Goal: Task Accomplishment & Management: Complete application form

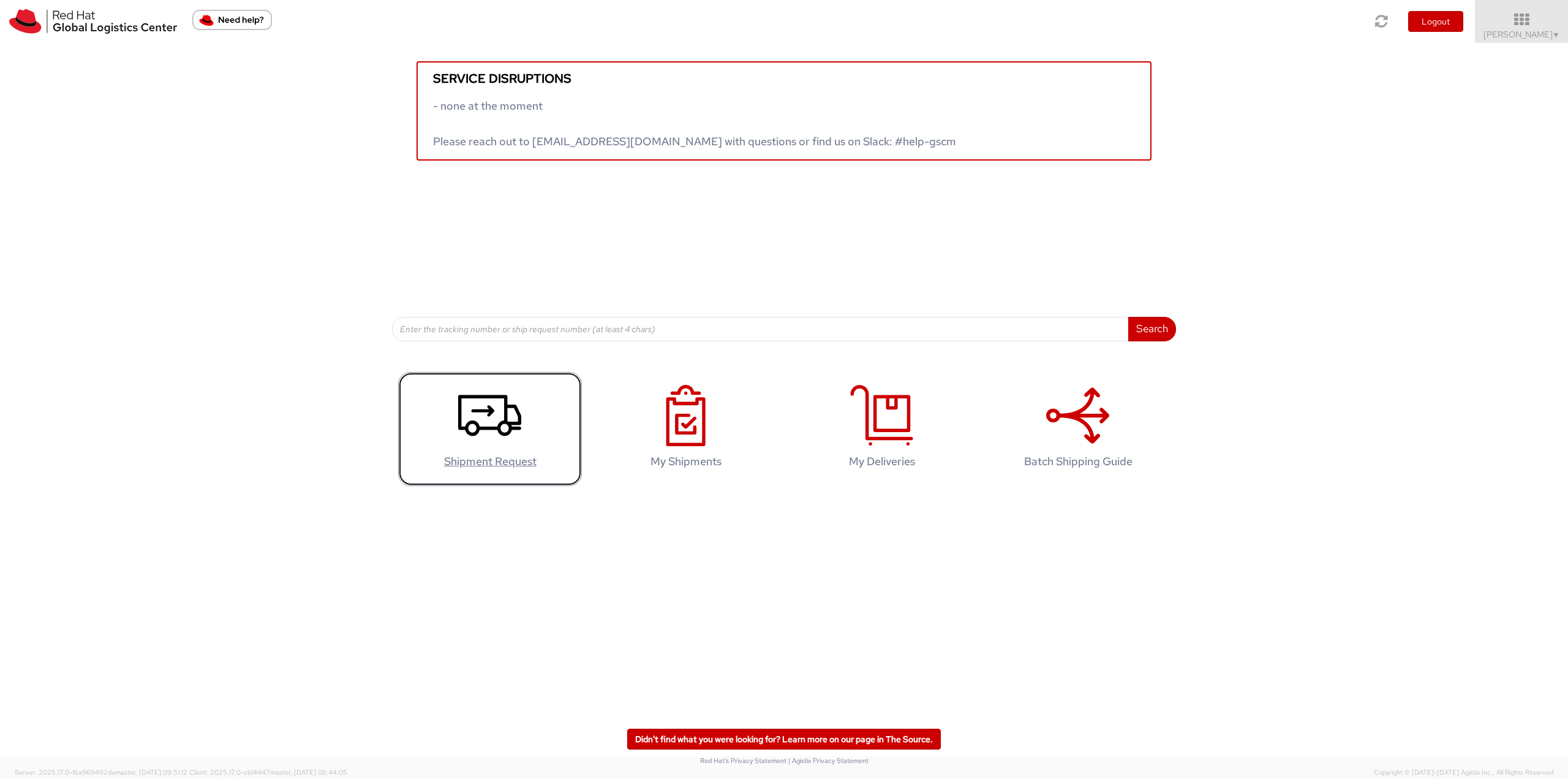
click at [491, 432] on icon at bounding box center [489, 415] width 63 height 62
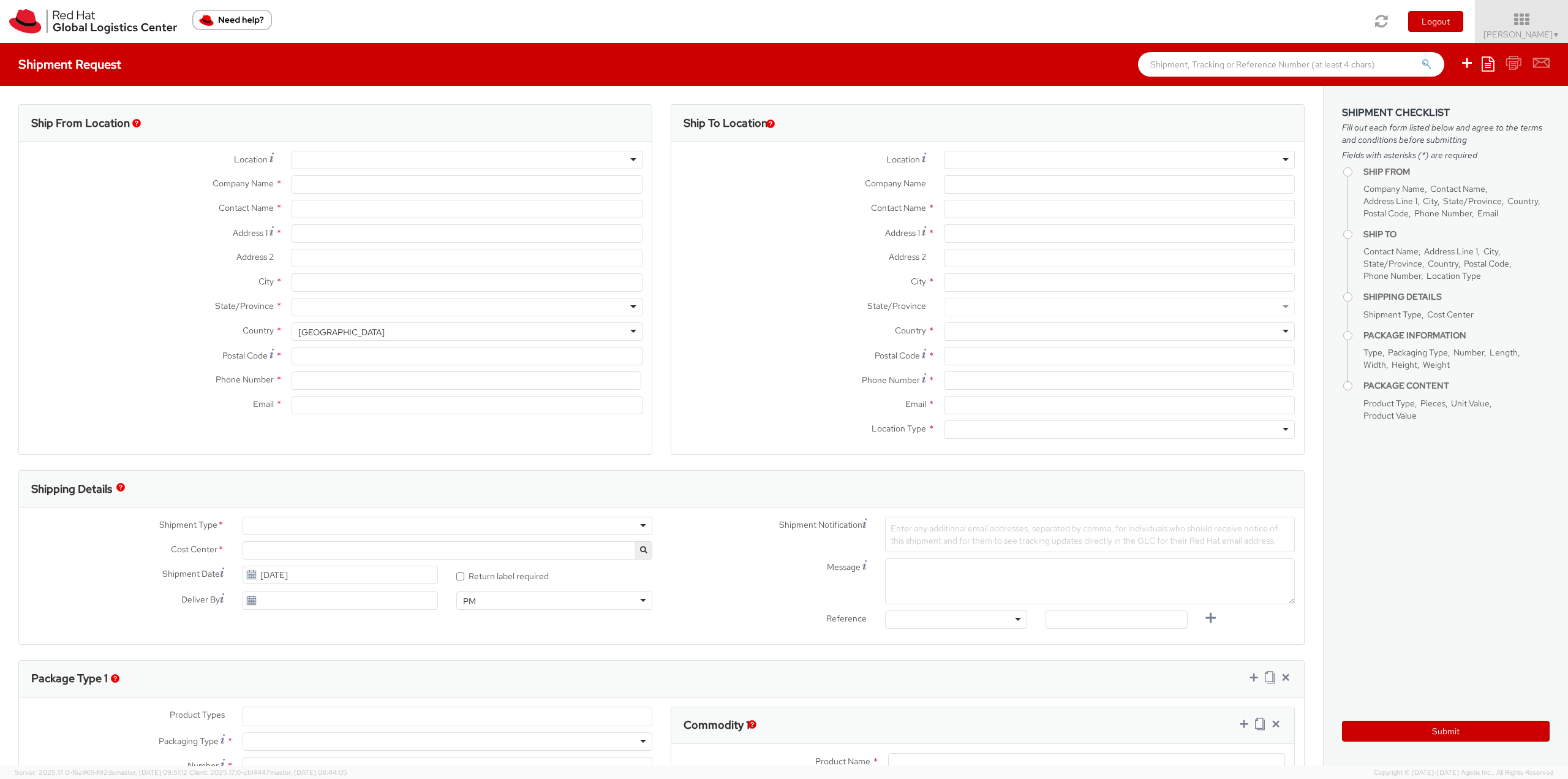
select select
select select "764"
click at [463, 162] on div at bounding box center [467, 160] width 351 height 19
type input "Red Hat India Private Limited"
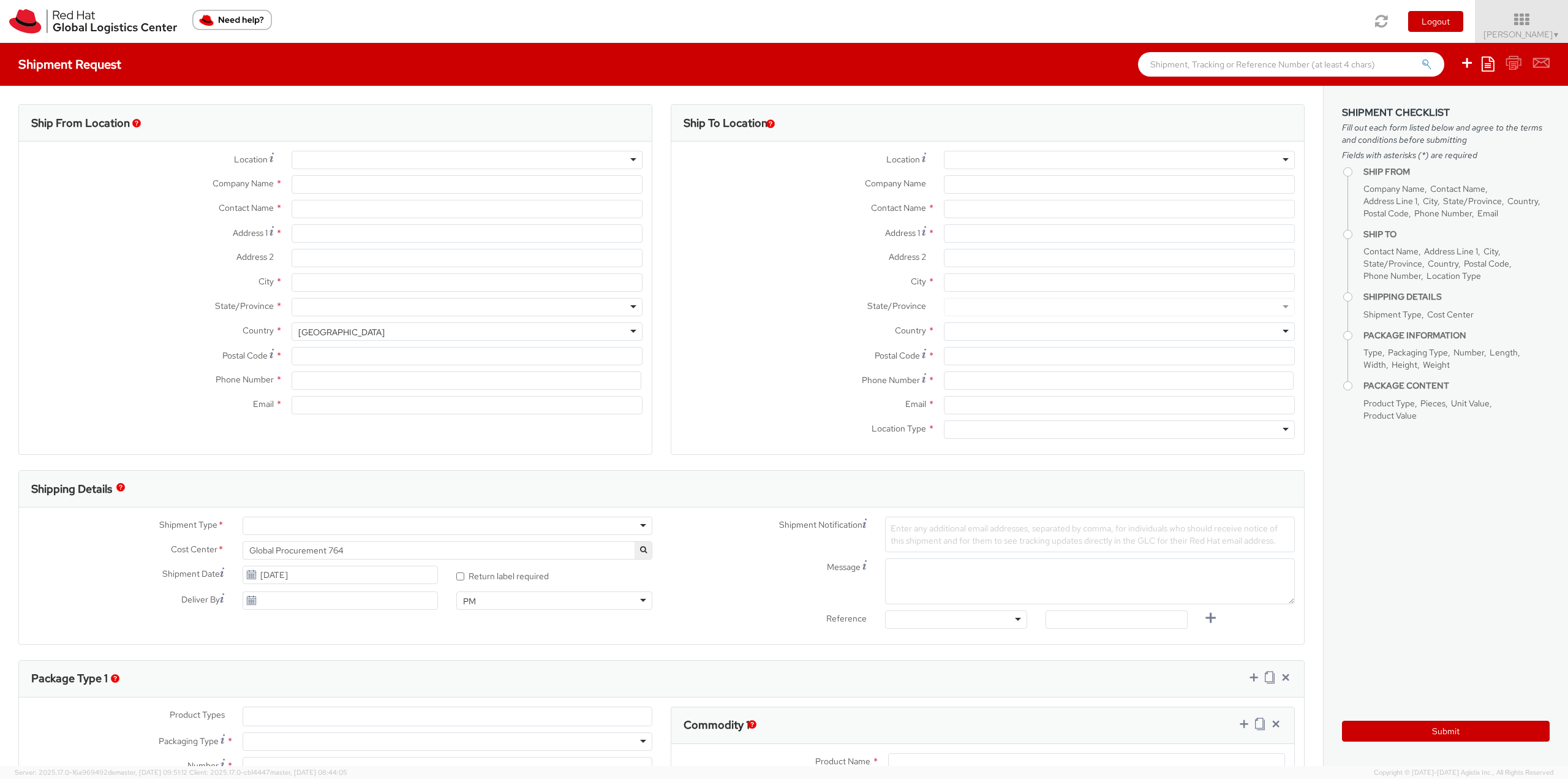
type input "[PERSON_NAME]"
type input "Tower-X Level 1, [GEOGRAPHIC_DATA]"
type input "[GEOGRAPHIC_DATA], [GEOGRAPHIC_DATA]"
type input "[GEOGRAPHIC_DATA]"
type input "411013"
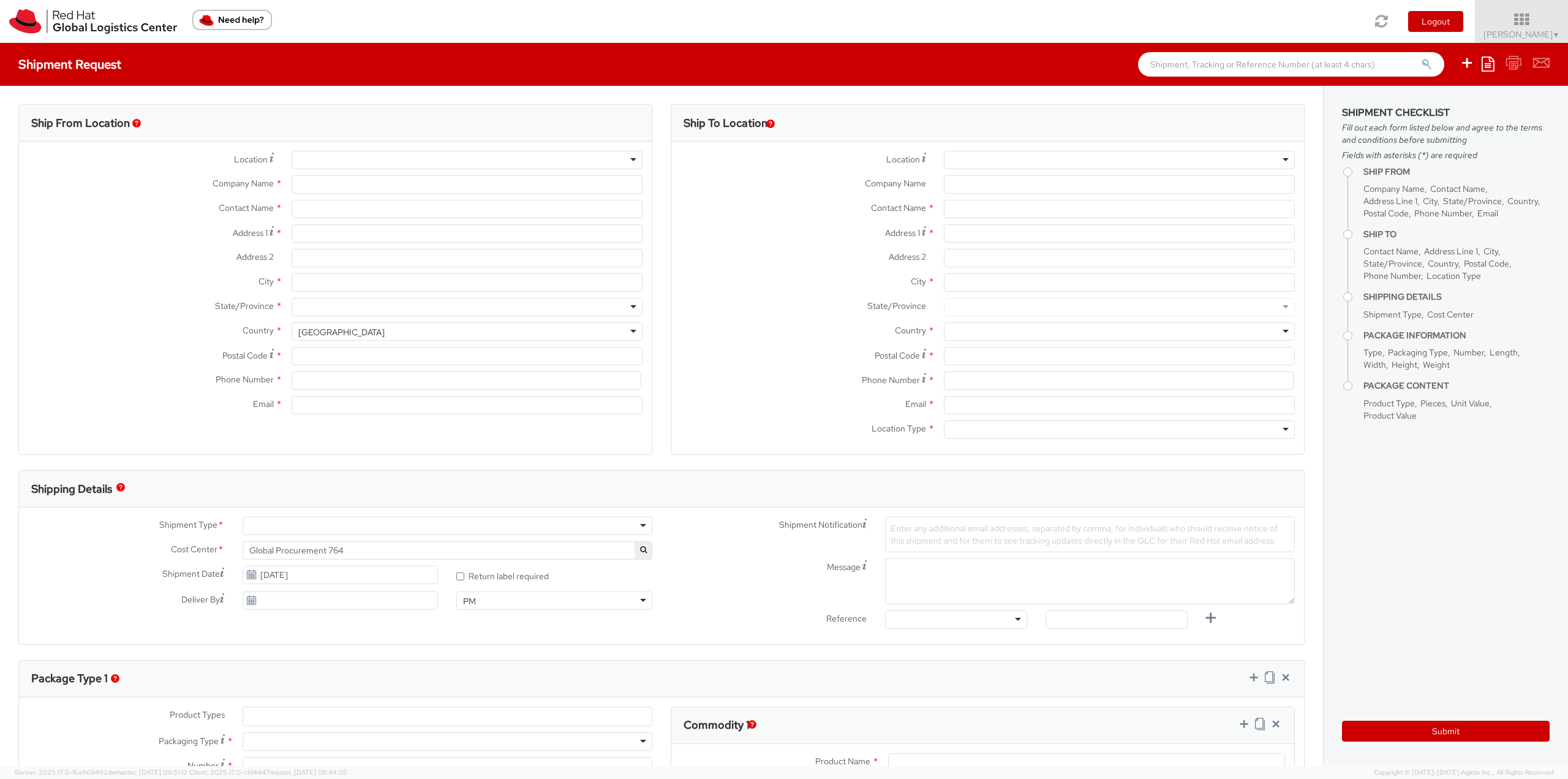
type input "2066817173"
type input "[EMAIL_ADDRESS][DOMAIN_NAME]"
select select "CM"
select select "KGS"
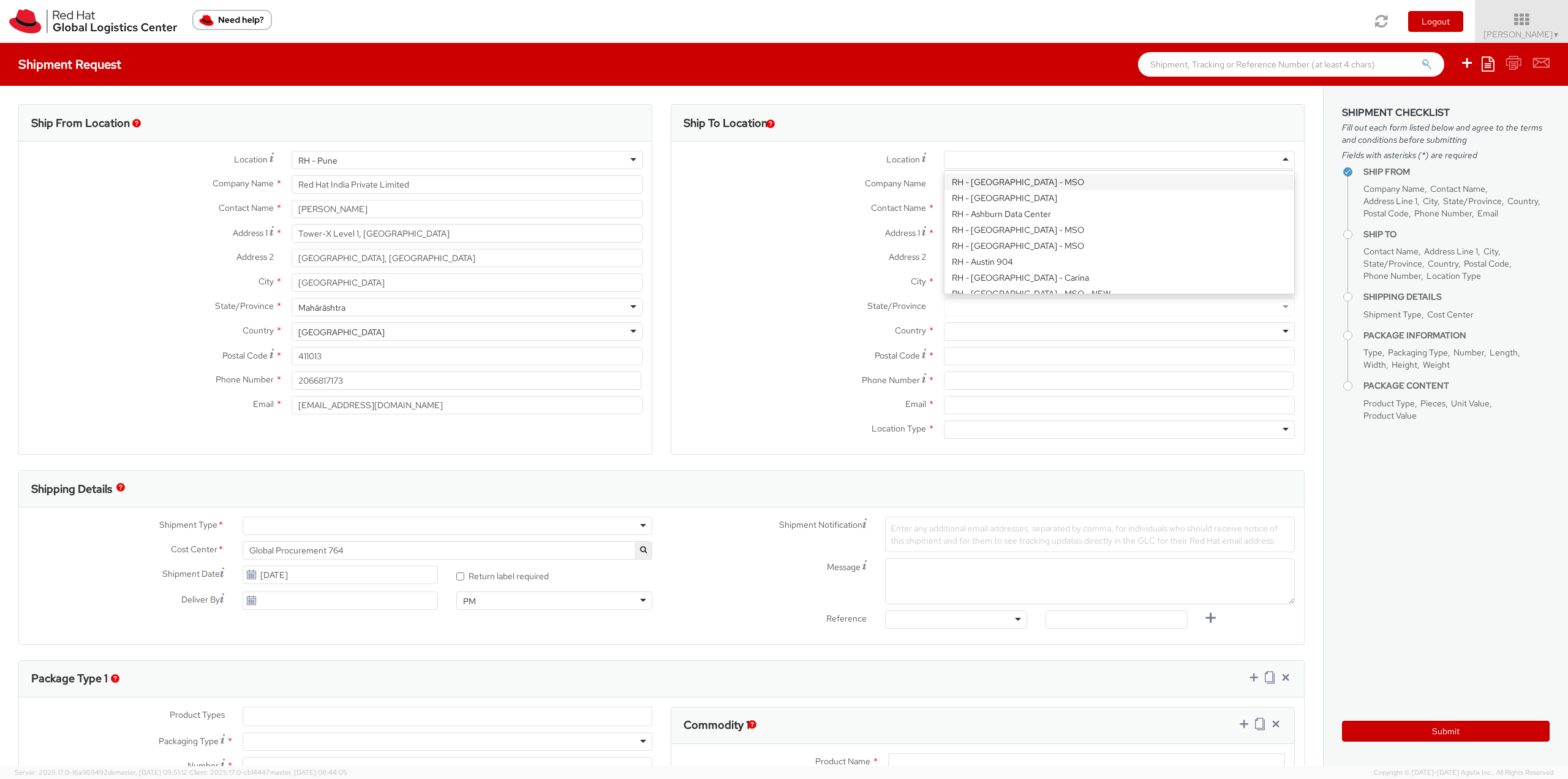
click at [990, 159] on div at bounding box center [1119, 160] width 351 height 19
click at [848, 172] on div "Location * [GEOGRAPHIC_DATA] - [GEOGRAPHIC_DATA] - [GEOGRAPHIC_DATA] [GEOGRAPHI…" at bounding box center [987, 162] width 633 height 24
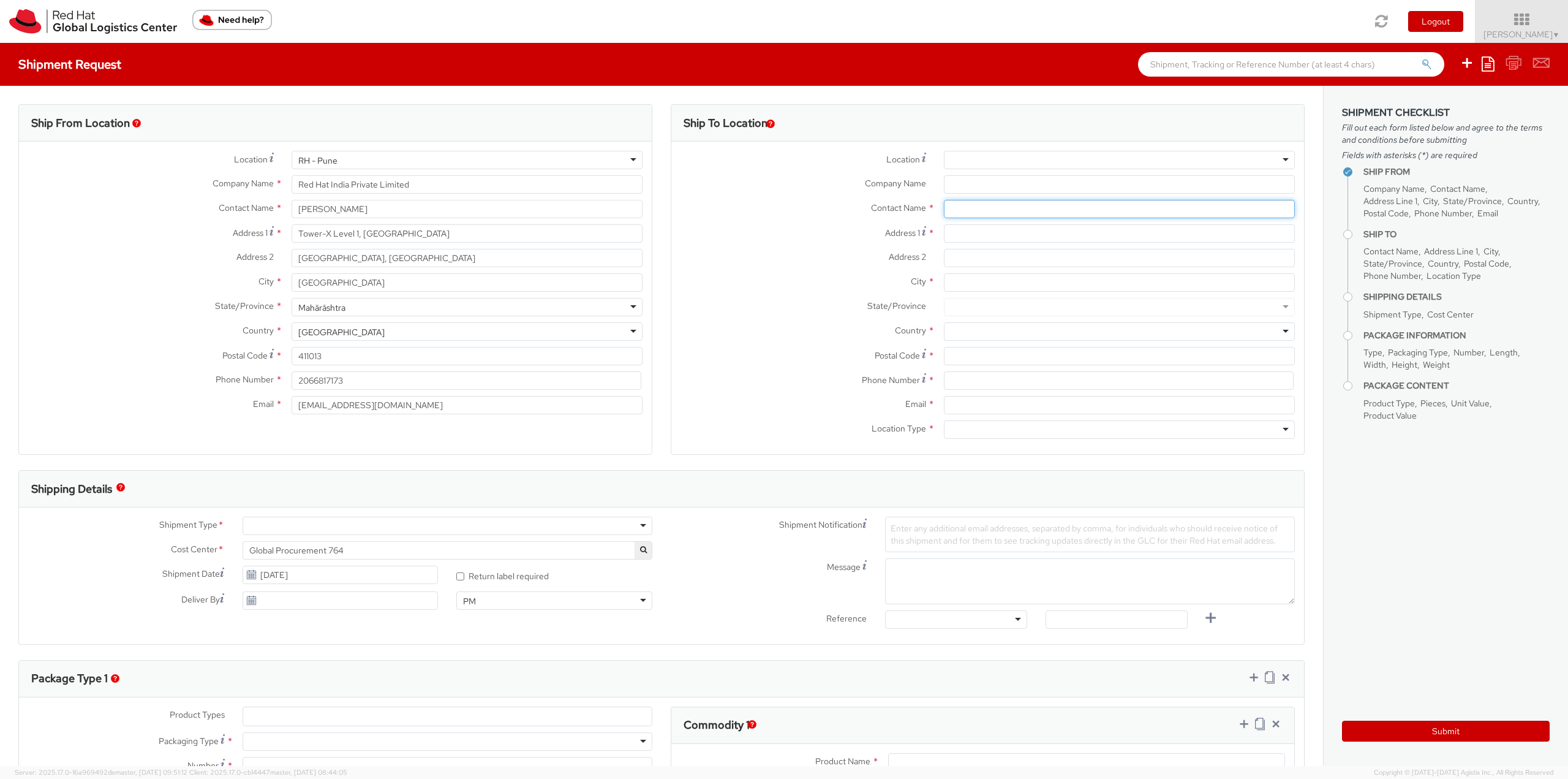
click at [970, 210] on input "text" at bounding box center [1119, 209] width 351 height 19
paste input "[PERSON_NAME]"
click at [789, 283] on label "City *" at bounding box center [803, 281] width 264 height 16
click at [944, 283] on input "City *" at bounding box center [1119, 283] width 351 height 19
click at [1007, 212] on input "[PERSON_NAME]" at bounding box center [1119, 209] width 351 height 19
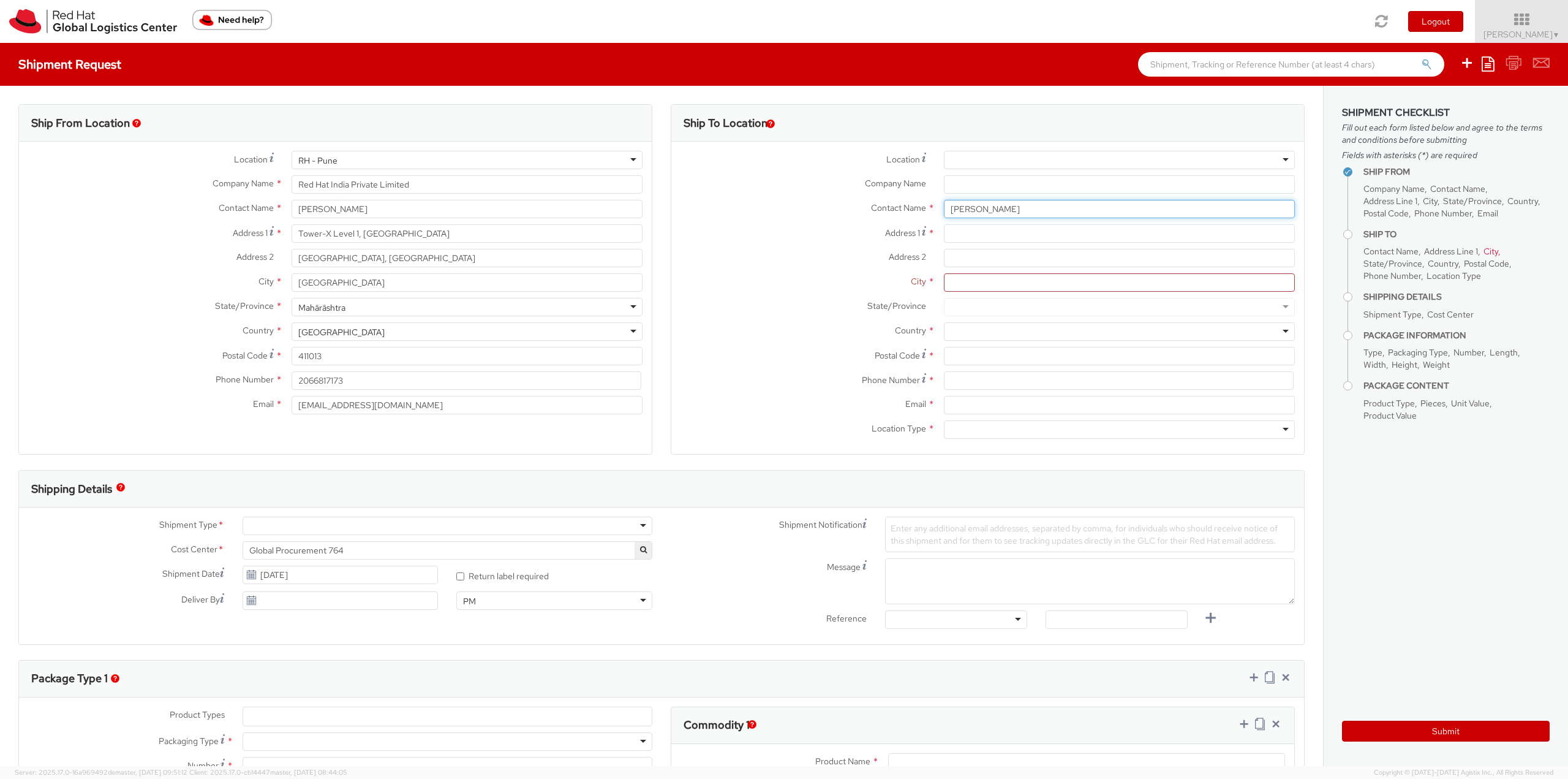
click at [1021, 207] on input "[PERSON_NAME]" at bounding box center [1119, 209] width 351 height 19
paste input "[EMAIL_ADDRESS][DOMAIN_NAME]"
type input "[EMAIL_ADDRESS][DOMAIN_NAME]"
click at [1201, 164] on div at bounding box center [1119, 160] width 351 height 19
type input "j"
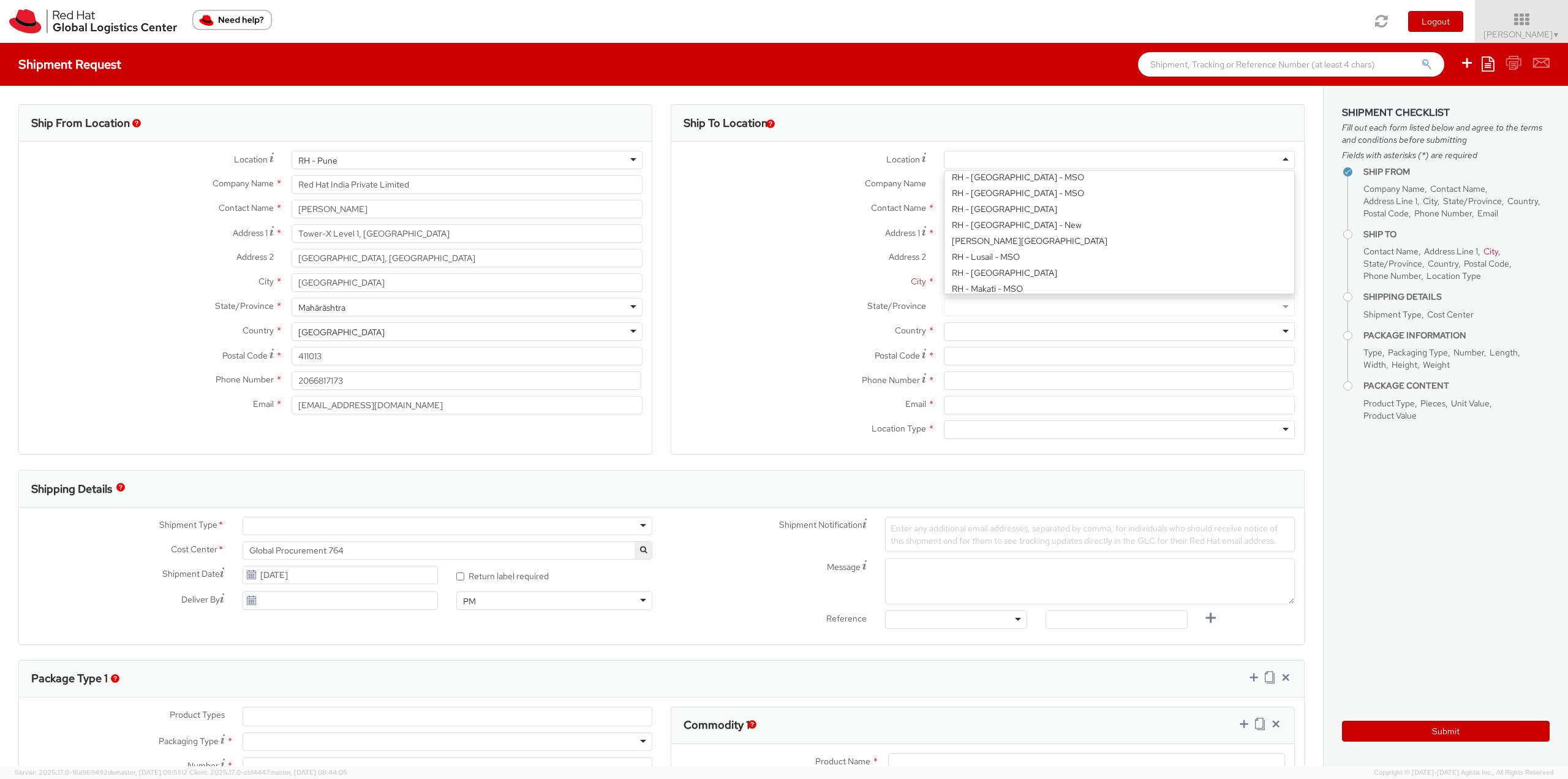
scroll to position [1088, 0]
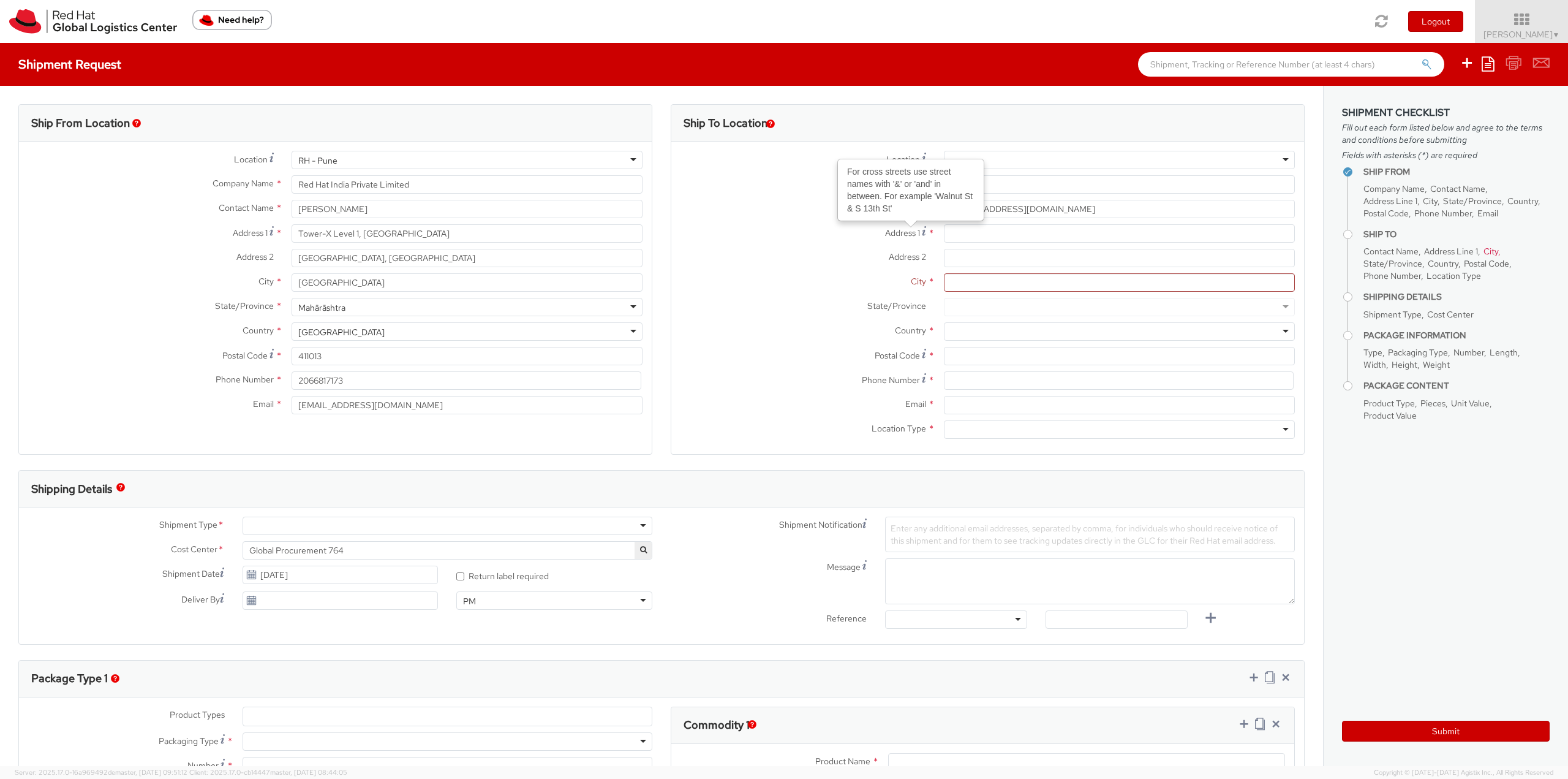
click at [743, 263] on label "Address 2 *" at bounding box center [803, 257] width 264 height 16
click at [944, 263] on input "Address 2 *" at bounding box center [1119, 258] width 351 height 19
click at [1025, 164] on div at bounding box center [1119, 160] width 351 height 19
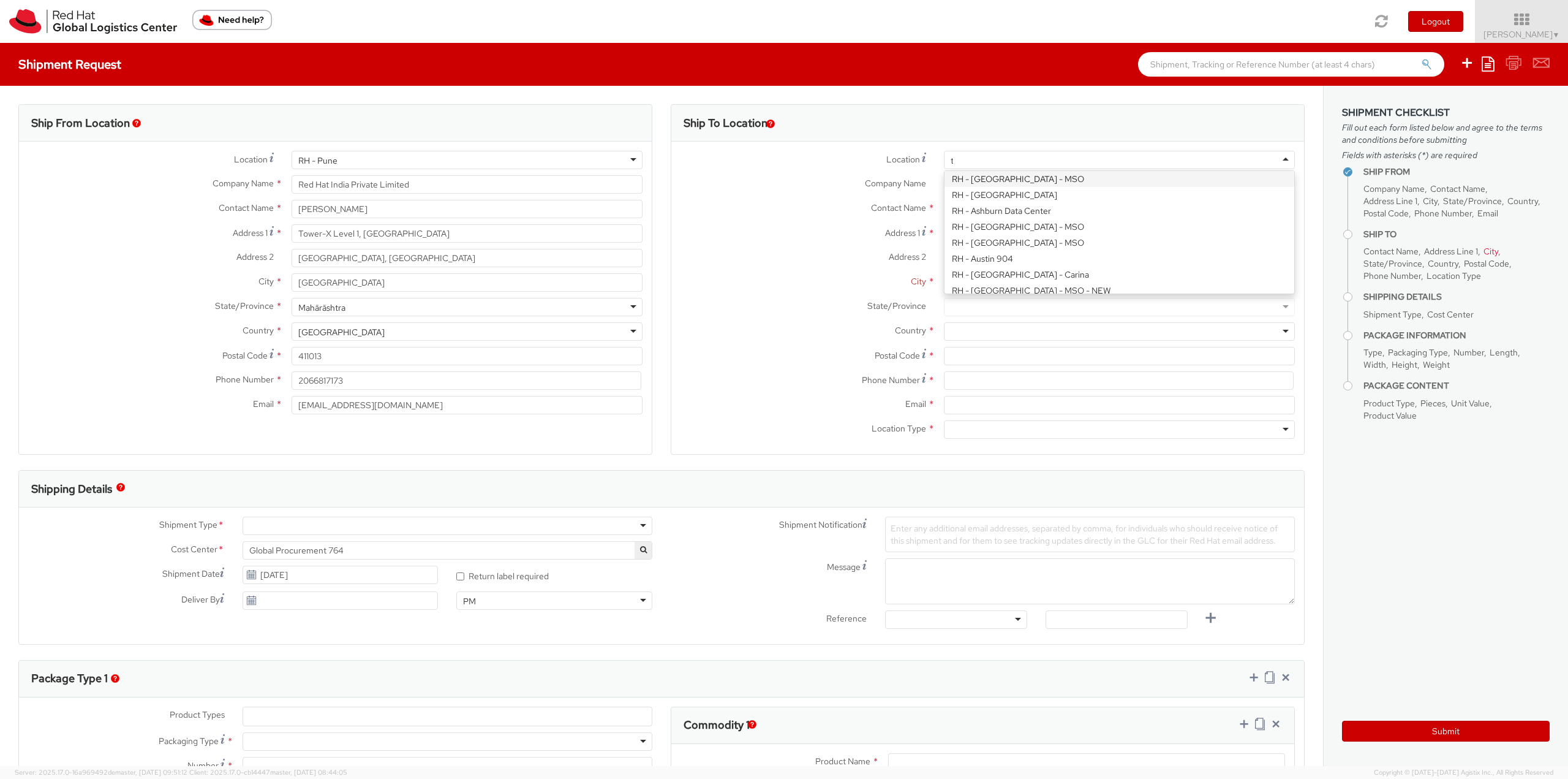
scroll to position [365, 0]
type input "tok"
type input "Red Hat, KK"
type input "Ebisu Neonate 8F"
type input "1-18 Ebisu 4-chome [GEOGRAPHIC_DATA]"
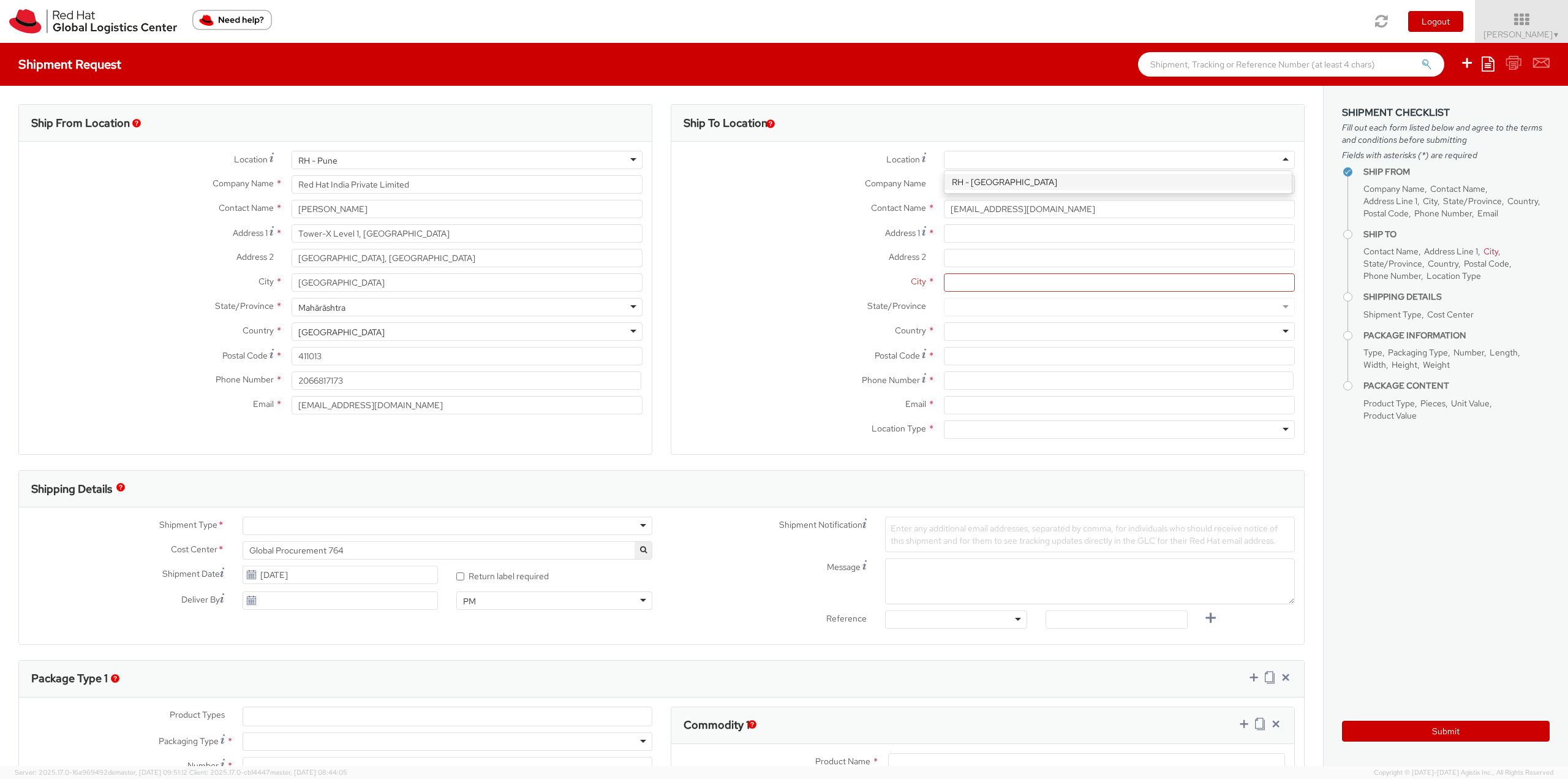
type input "[GEOGRAPHIC_DATA]"
type input "150-0013"
type input "813 5798 8500"
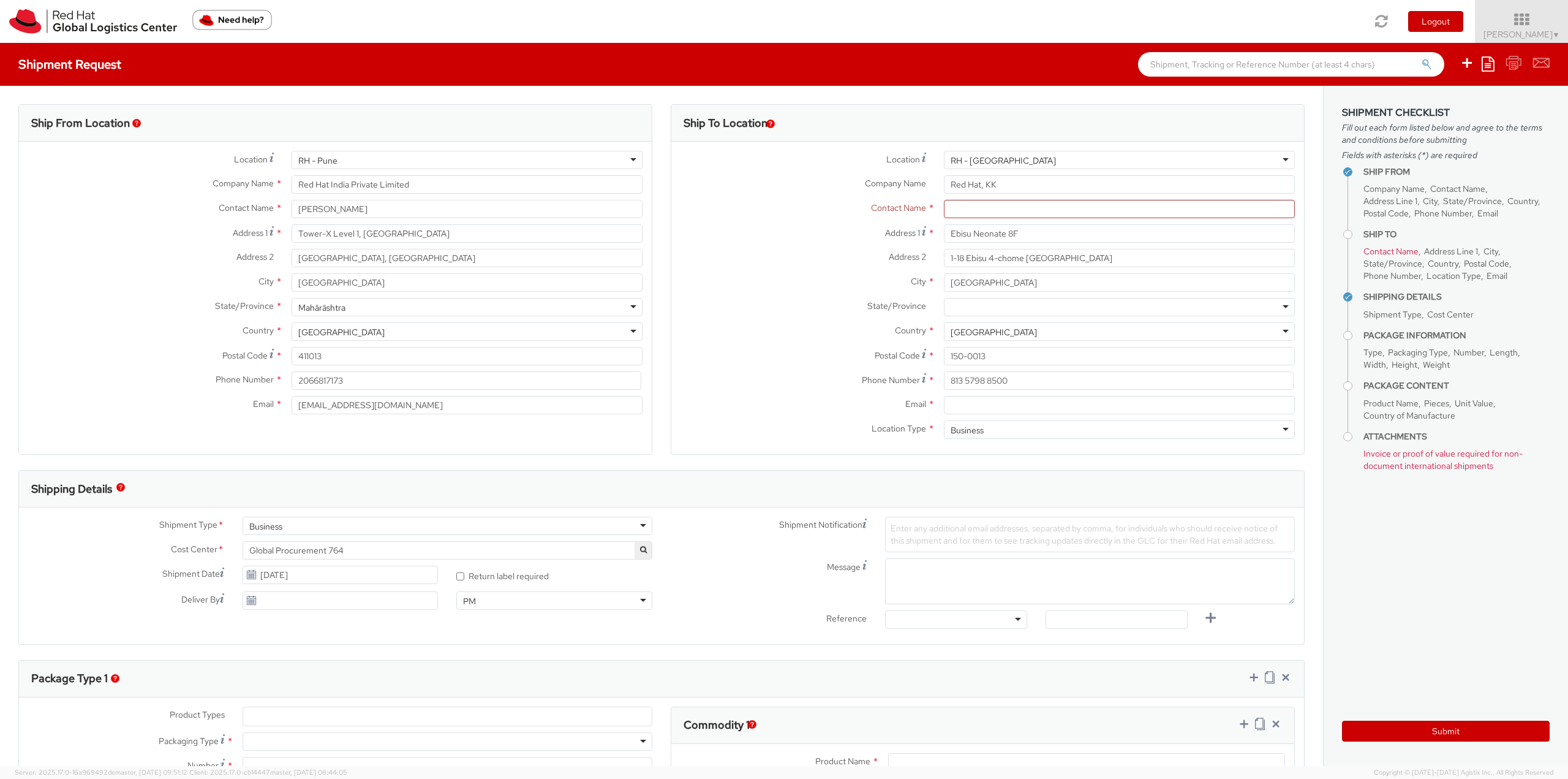
scroll to position [0, 0]
click at [980, 212] on input "text" at bounding box center [1119, 209] width 351 height 19
paste input "[PERSON_NAME]"
type input "[PERSON_NAME]"
click at [718, 309] on label "State/Province *" at bounding box center [803, 306] width 264 height 16
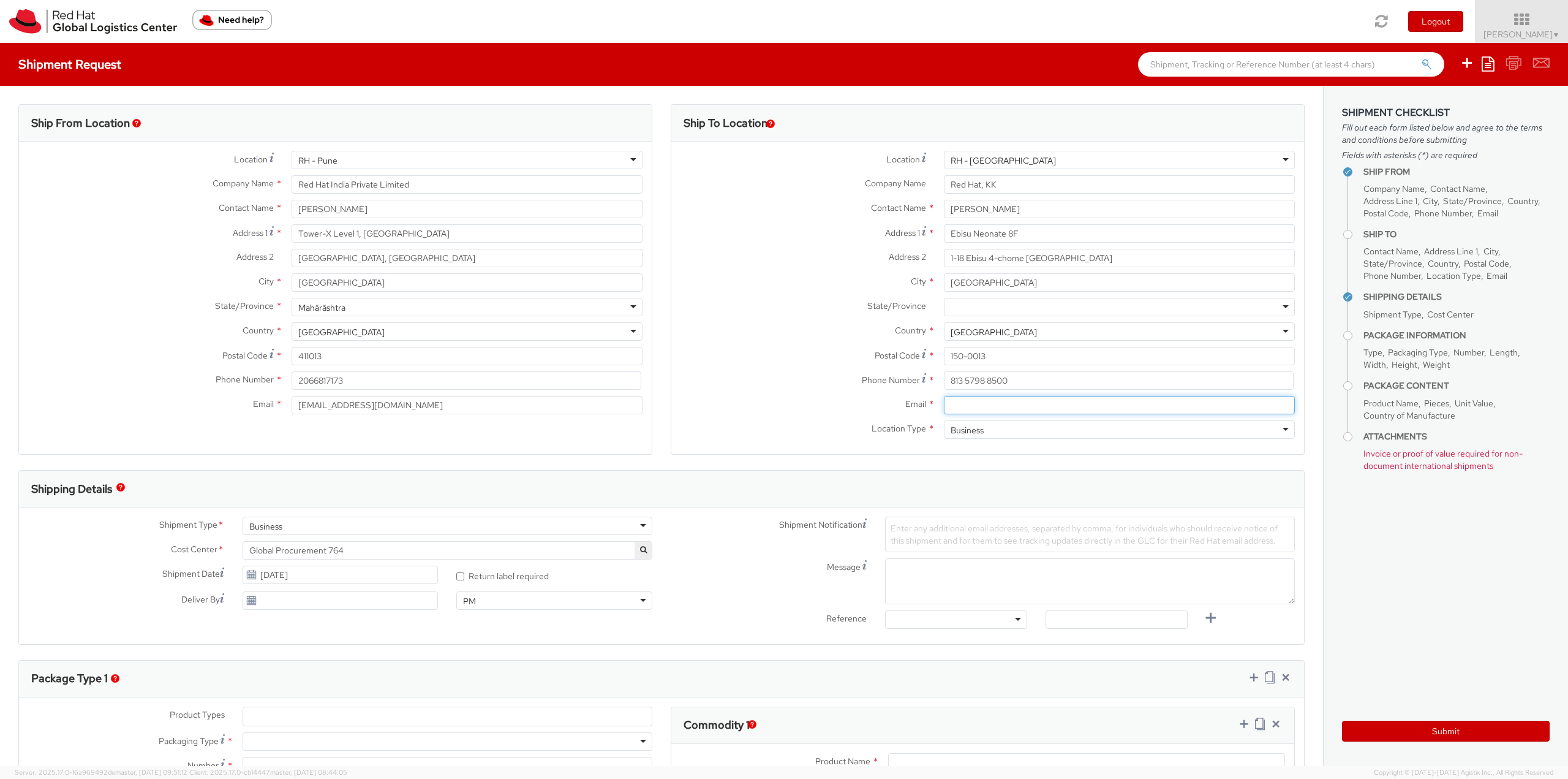
click at [1017, 405] on input "Email *" at bounding box center [1119, 405] width 351 height 19
paste input "[EMAIL_ADDRESS][DOMAIN_NAME]"
type input "[EMAIL_ADDRESS][DOMAIN_NAME]"
click at [733, 372] on label "Phone Number *" at bounding box center [803, 379] width 264 height 16
click at [1045, 300] on div at bounding box center [1119, 308] width 351 height 19
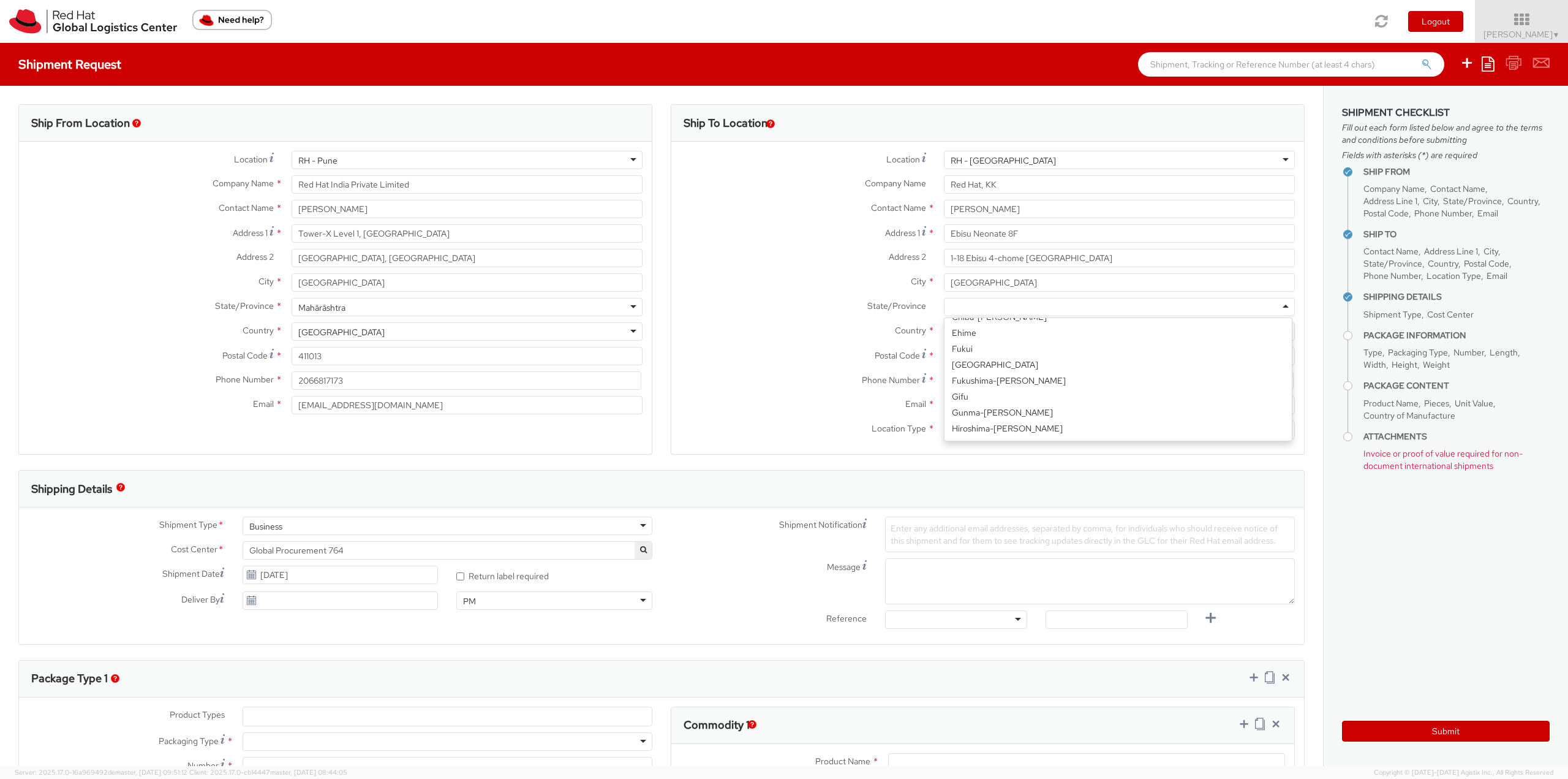
scroll to position [245, 0]
drag, startPoint x: 787, startPoint y: 333, endPoint x: 851, endPoint y: 340, distance: 64.4
click at [788, 333] on label "Country *" at bounding box center [803, 330] width 264 height 16
click at [985, 300] on div at bounding box center [1119, 308] width 351 height 19
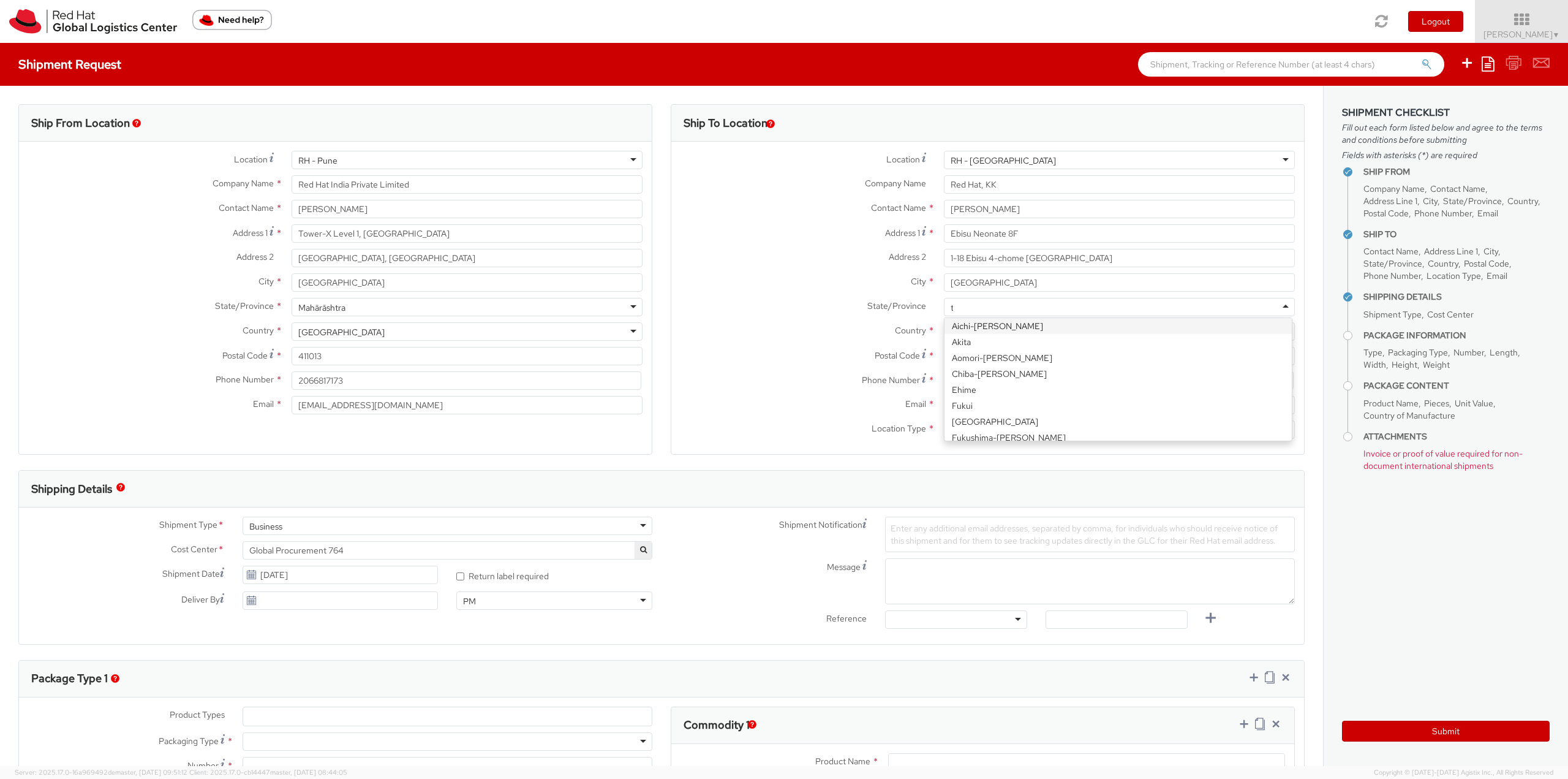
type input "tok"
drag, startPoint x: 832, startPoint y: 326, endPoint x: 991, endPoint y: 319, distance: 159.2
click at [832, 328] on label "Country *" at bounding box center [803, 330] width 264 height 16
click at [1036, 306] on div "[GEOGRAPHIC_DATA]" at bounding box center [1119, 308] width 351 height 19
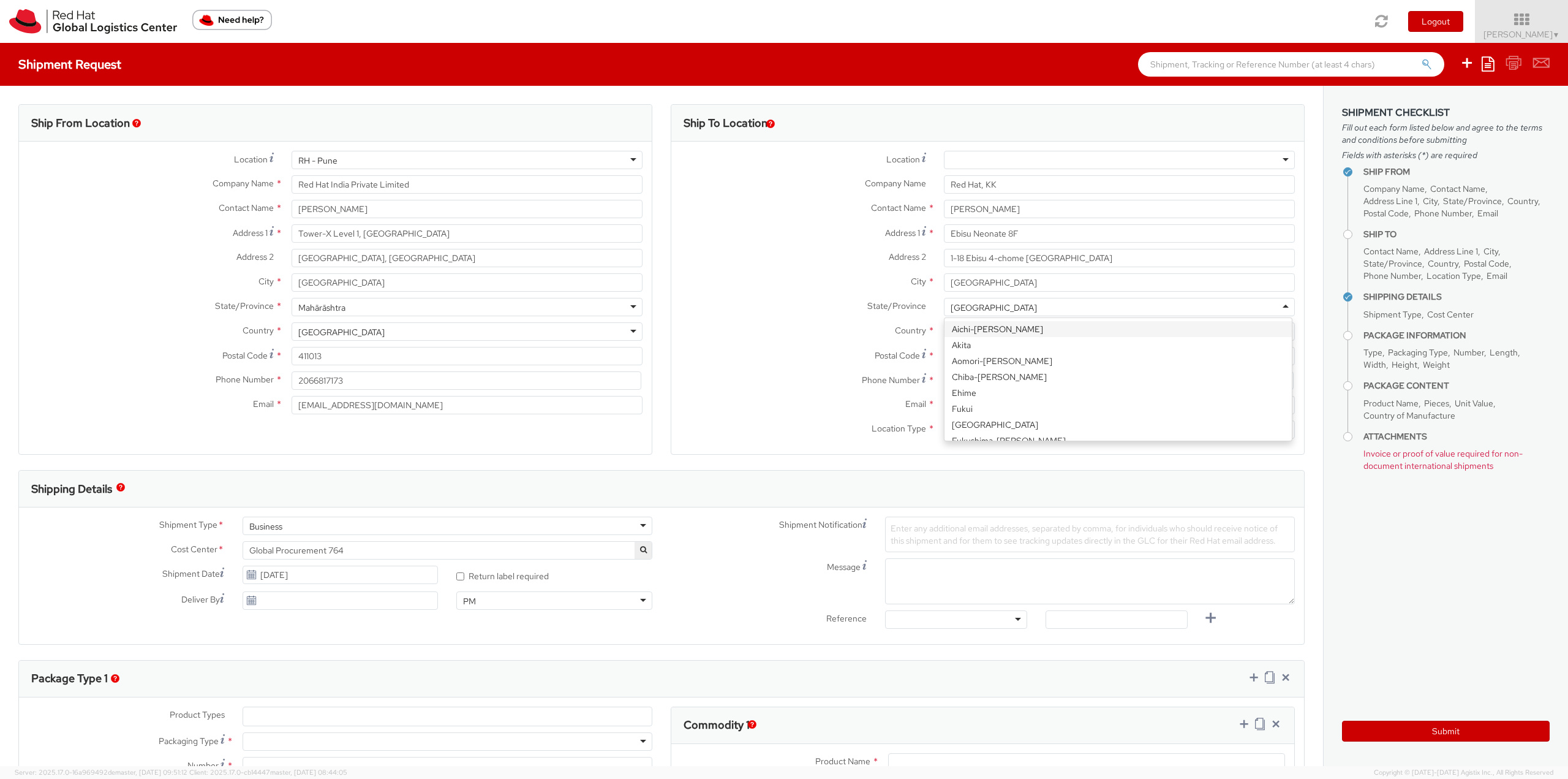
drag, startPoint x: 819, startPoint y: 346, endPoint x: 808, endPoint y: 347, distance: 11.0
click at [817, 347] on div "Country * [GEOGRAPHIC_DATA] [GEOGRAPHIC_DATA] [GEOGRAPHIC_DATA] [GEOGRAPHIC_DAT…" at bounding box center [987, 334] width 633 height 24
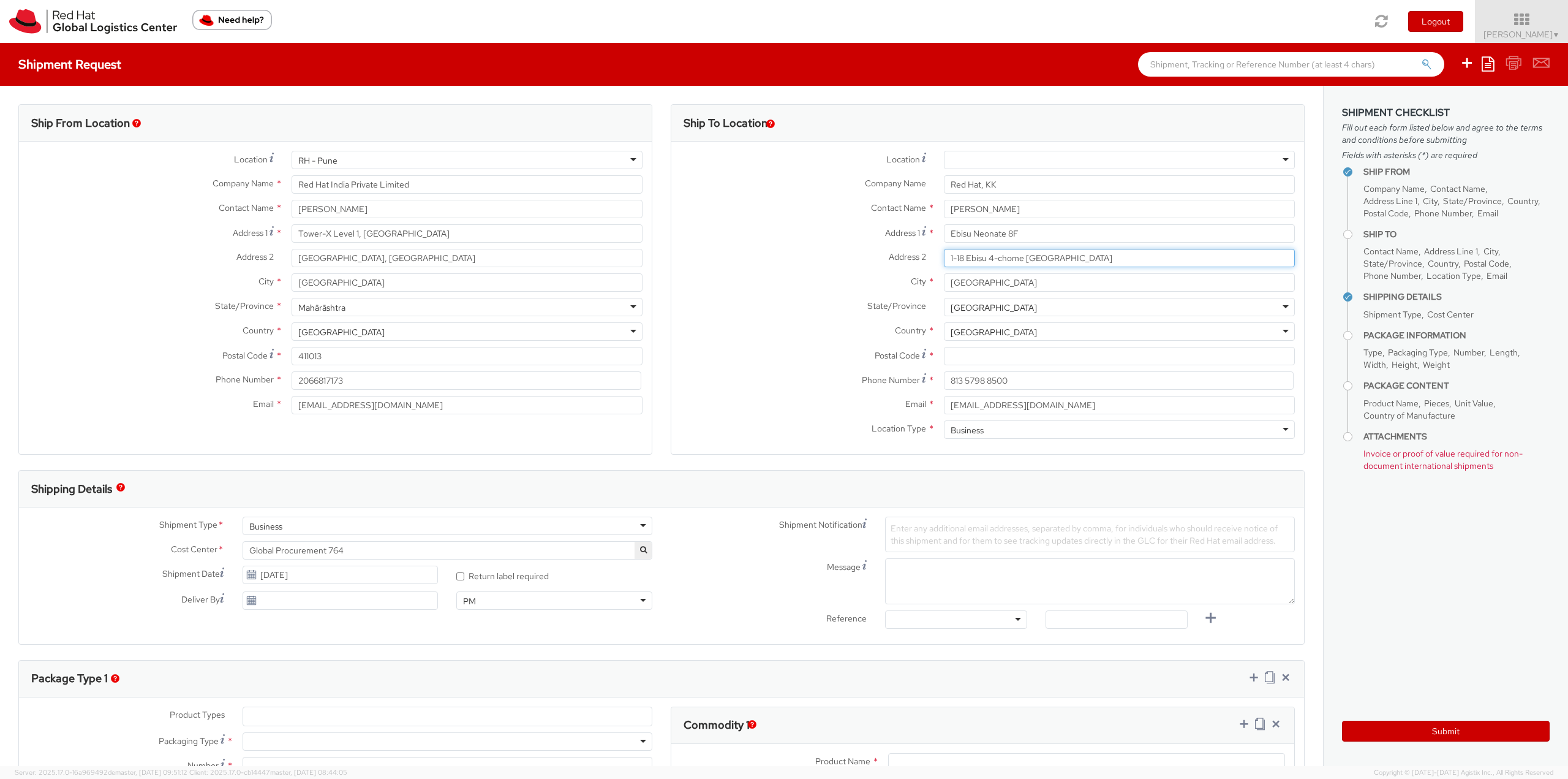
drag, startPoint x: 1022, startPoint y: 258, endPoint x: 1080, endPoint y: 258, distance: 58.0
click at [1080, 258] on input "1-18 Ebisu 4-chome [GEOGRAPHIC_DATA]" at bounding box center [1119, 258] width 351 height 19
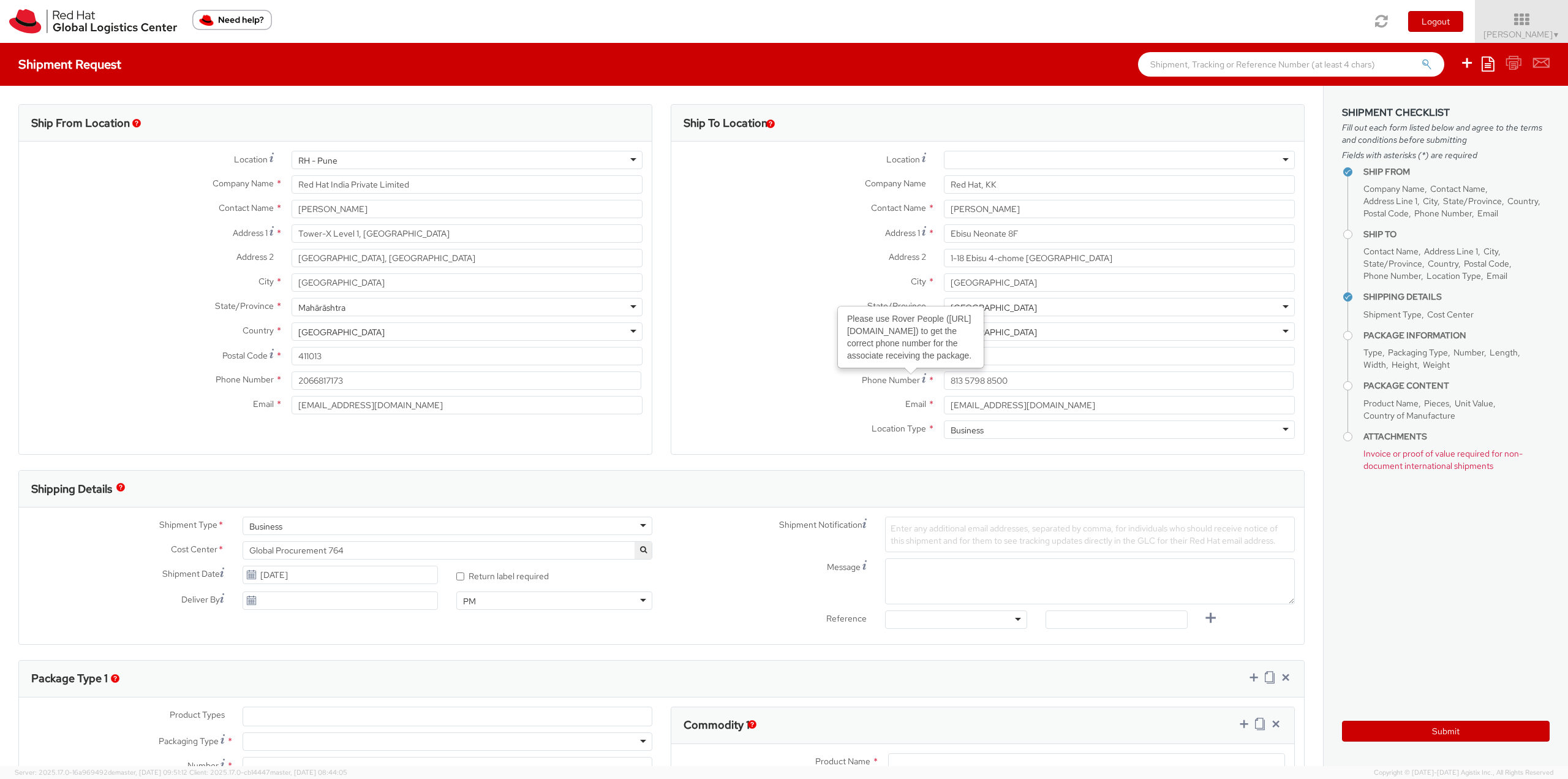
drag, startPoint x: 949, startPoint y: 354, endPoint x: 964, endPoint y: 360, distance: 16.2
click at [949, 354] on div "Please use Rover People ([URL][DOMAIN_NAME]) to get the correct phone number fo…" at bounding box center [910, 336] width 144 height 60
click at [1010, 356] on input "Postal Code *" at bounding box center [1119, 356] width 351 height 19
paste input "150-8010"
type input "150-8010"
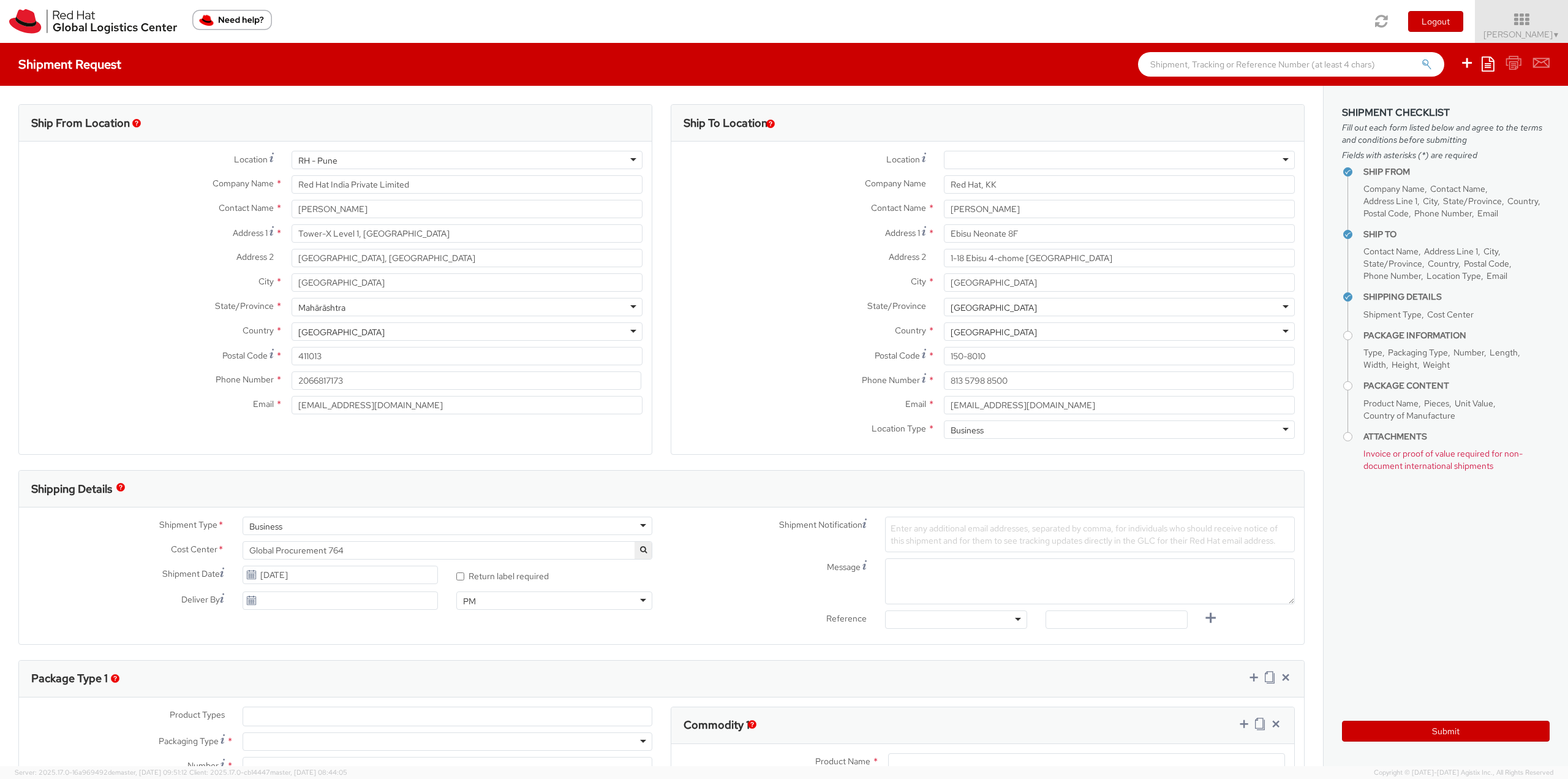
click at [786, 361] on label "Postal Code *" at bounding box center [803, 354] width 264 height 16
click at [944, 361] on input "150-8010" at bounding box center [1119, 356] width 351 height 19
click at [1452, 598] on aside "Shipment Checklist Fill out each form listed below and agree to the terms and c…" at bounding box center [1446, 425] width 245 height 680
click at [1041, 170] on div "Location * [GEOGRAPHIC_DATA] - [GEOGRAPHIC_DATA] - [GEOGRAPHIC_DATA] [GEOGRAPHI…" at bounding box center [987, 162] width 633 height 24
click at [1044, 162] on div at bounding box center [1119, 160] width 351 height 19
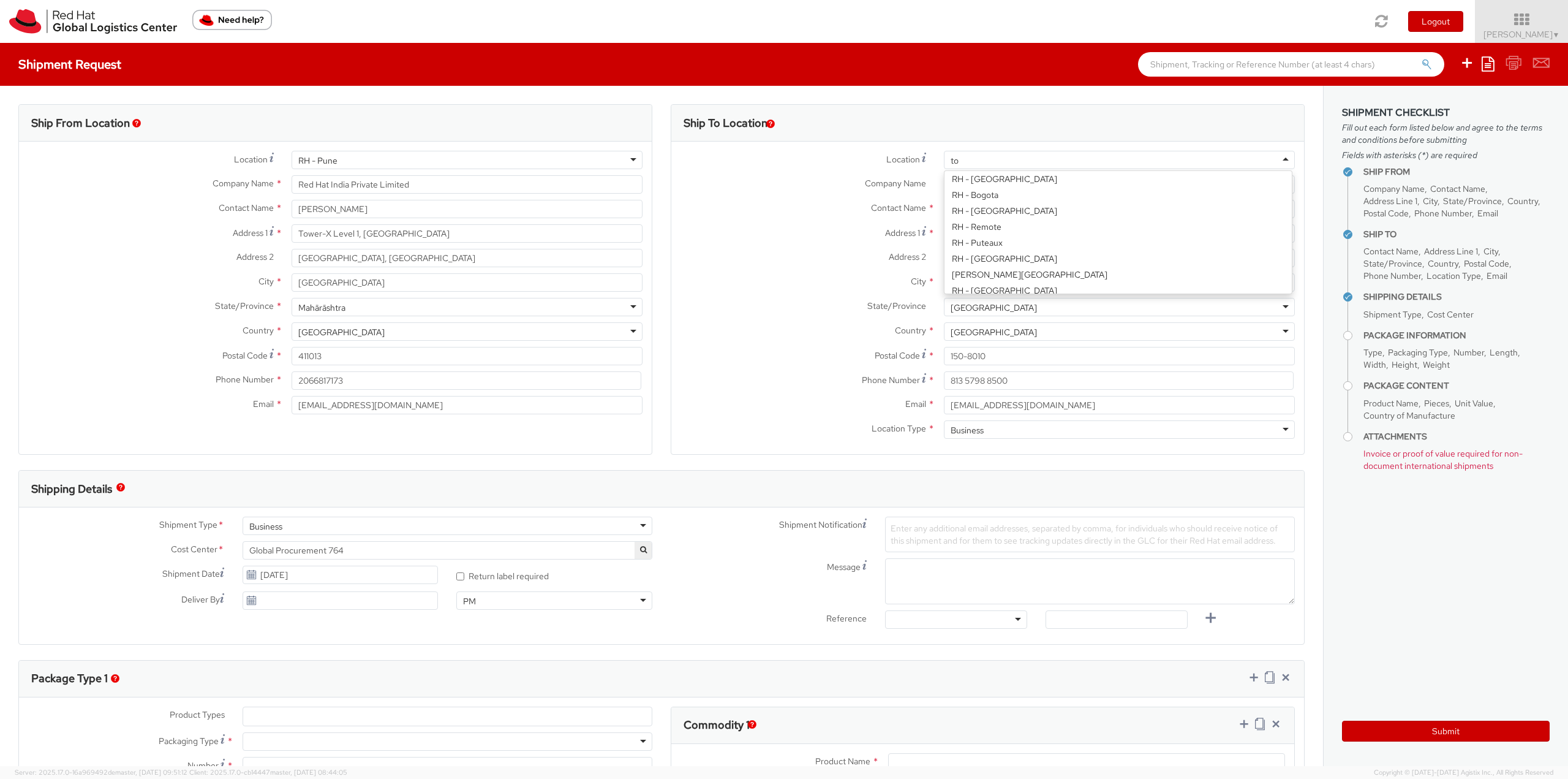
scroll to position [3, 0]
type input "tok"
type input "150-0013"
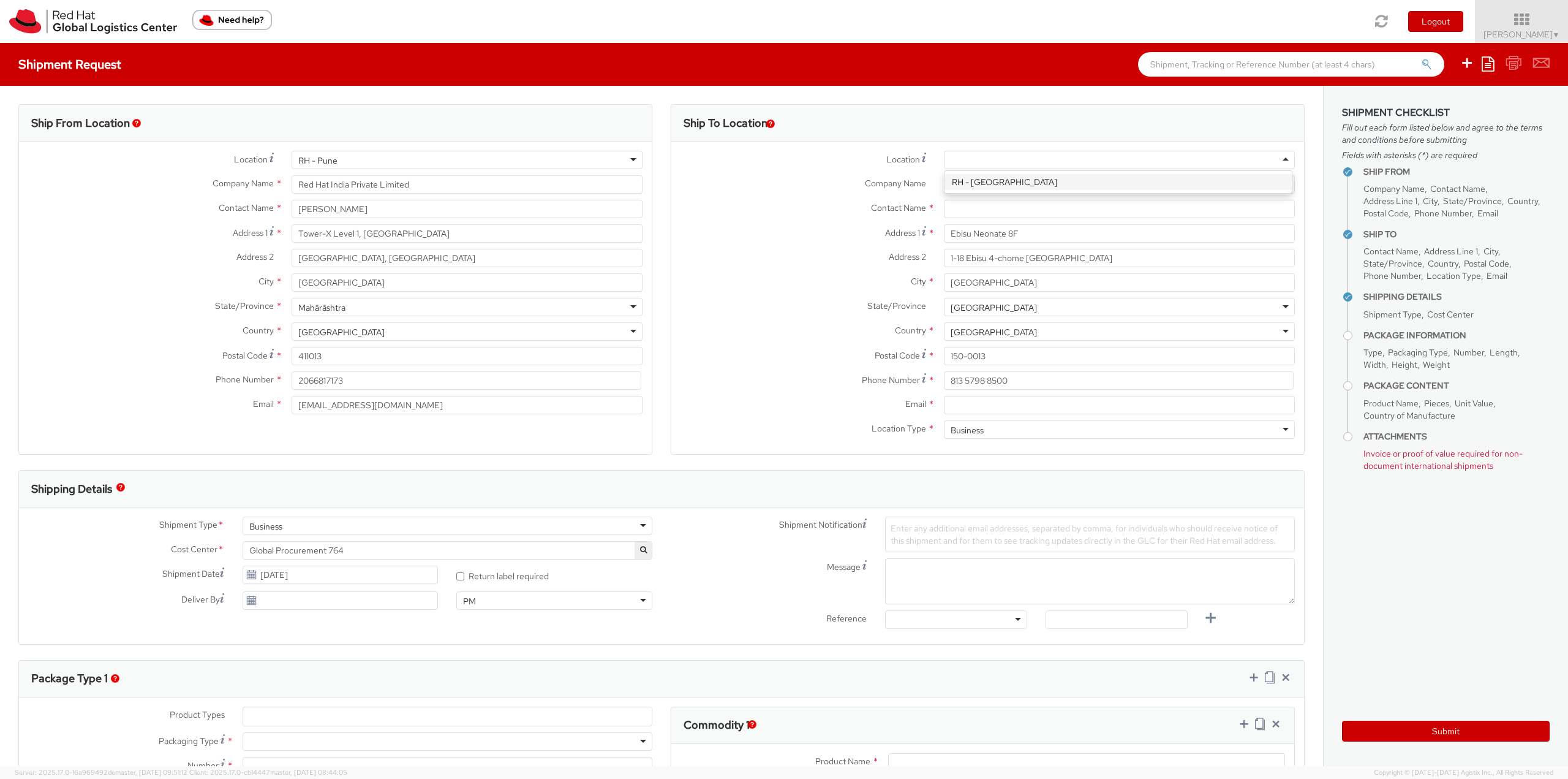
scroll to position [0, 0]
